Goal: Find contact information: Find contact information

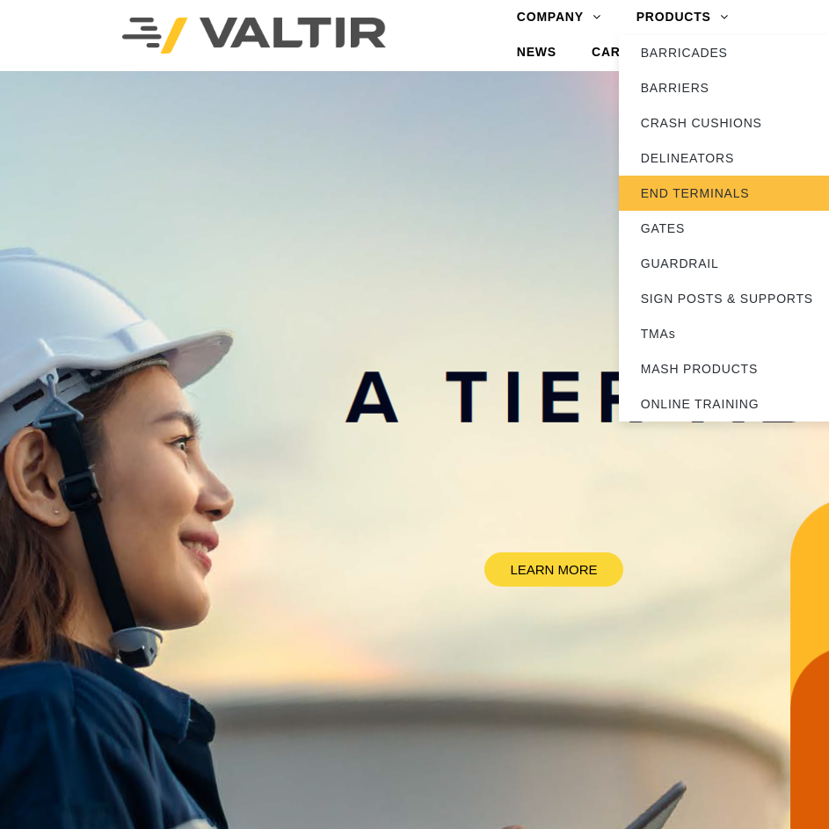
click at [678, 178] on link "END TERMINALS" at bounding box center [729, 193] width 220 height 35
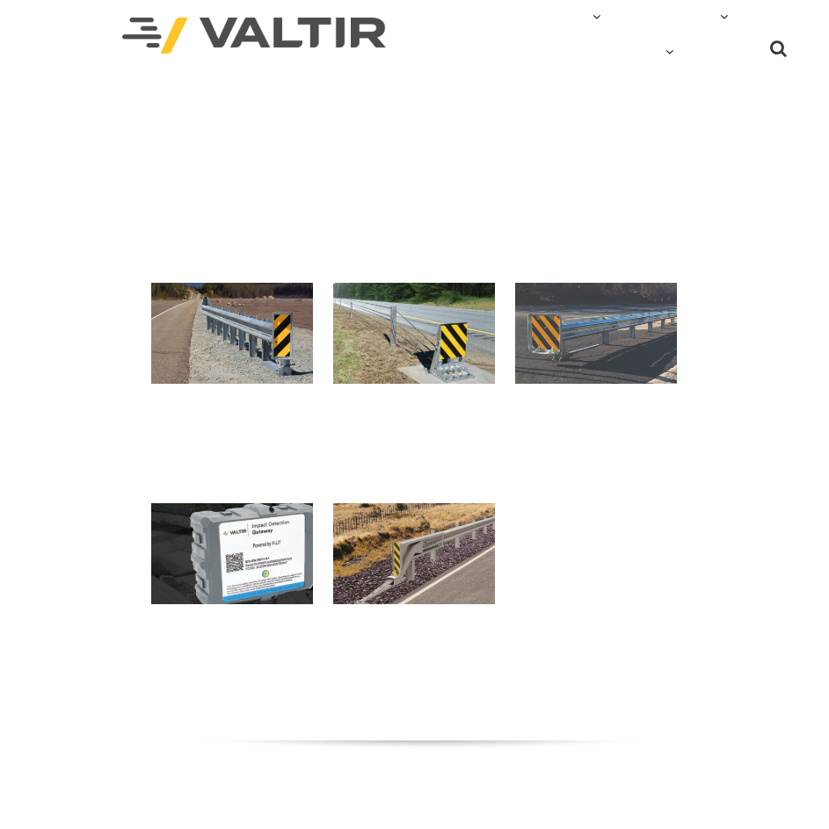
click at [729, 64] on link "CONTACT" at bounding box center [740, 52] width 99 height 35
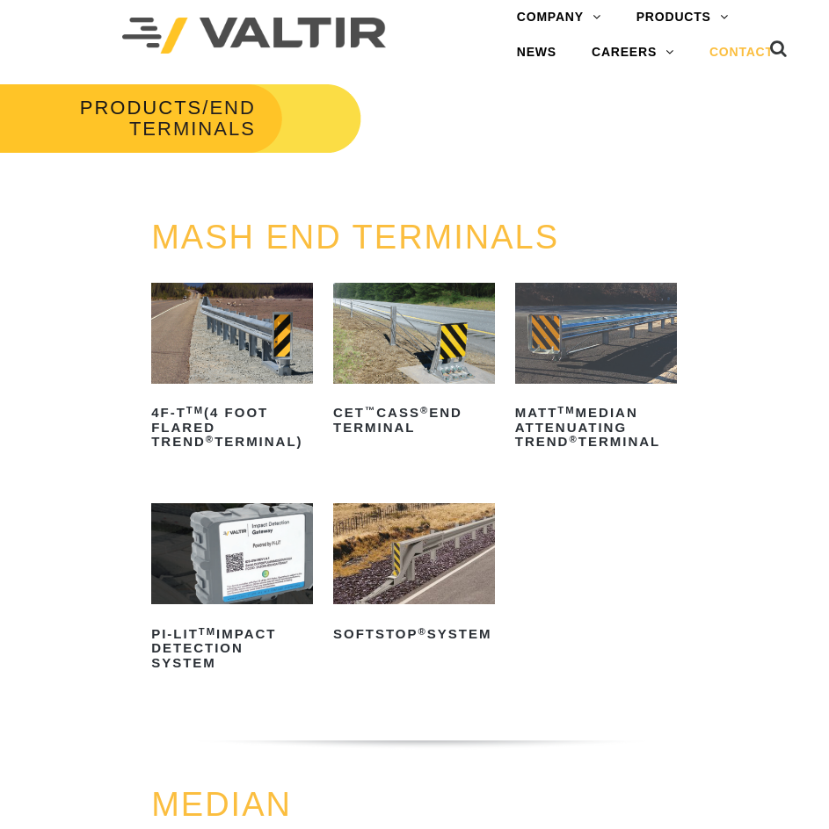
click at [740, 57] on link "CONTACT" at bounding box center [740, 52] width 99 height 35
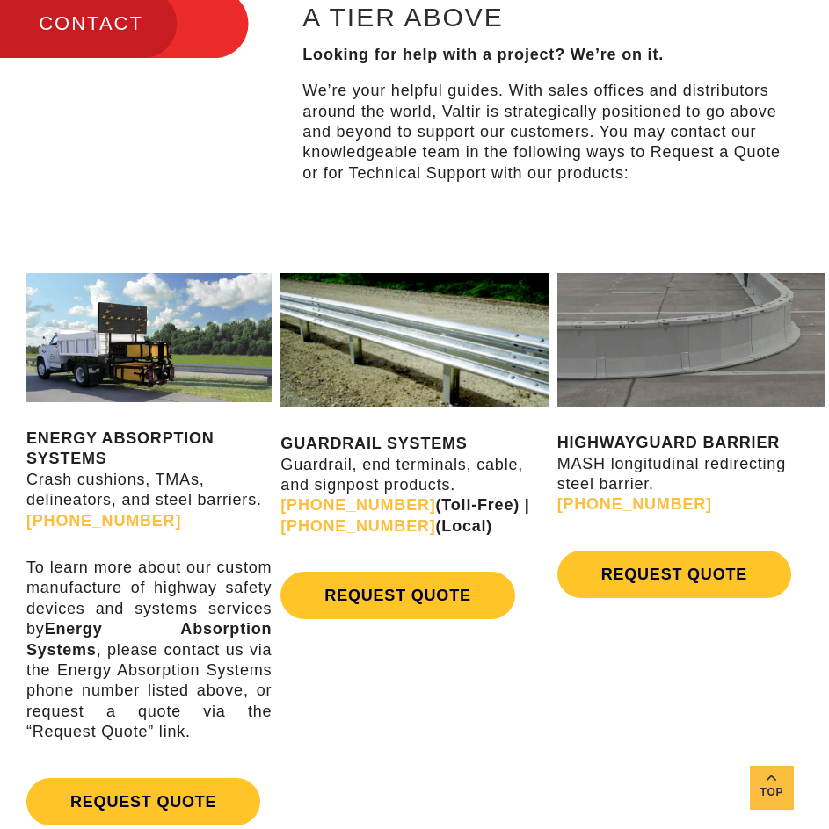
scroll to position [498, 0]
